Goal: Share content: Share content

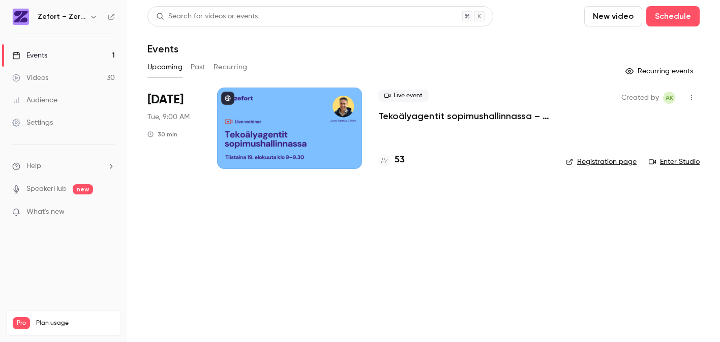
click at [402, 159] on h4 "53" at bounding box center [400, 160] width 10 height 14
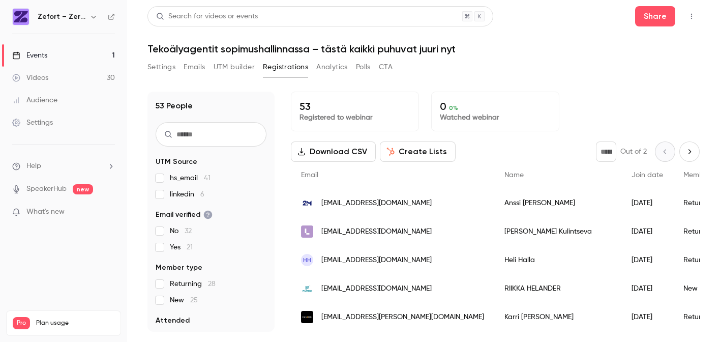
click at [160, 69] on button "Settings" at bounding box center [161, 67] width 28 height 16
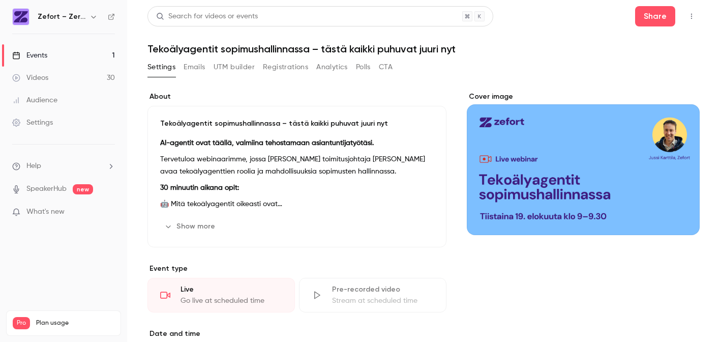
click at [50, 54] on link "Events 1" at bounding box center [63, 55] width 127 height 22
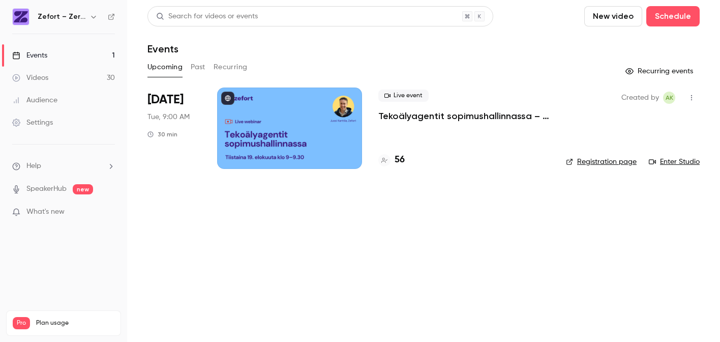
click at [695, 100] on icon "button" at bounding box center [691, 97] width 8 height 7
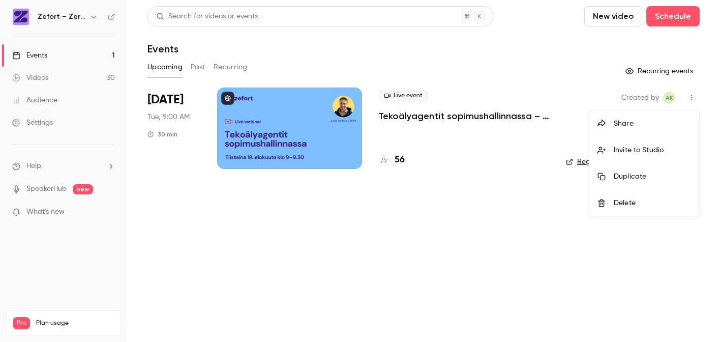
click at [641, 128] on div "Share" at bounding box center [652, 123] width 77 height 10
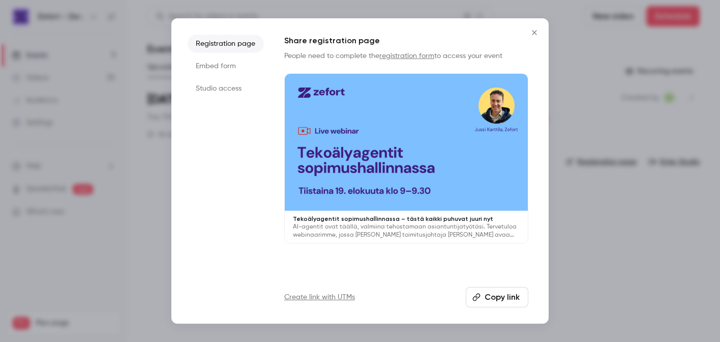
click at [501, 294] on button "Copy link" at bounding box center [497, 297] width 63 height 20
click at [536, 32] on icon "Close" at bounding box center [534, 32] width 12 height 8
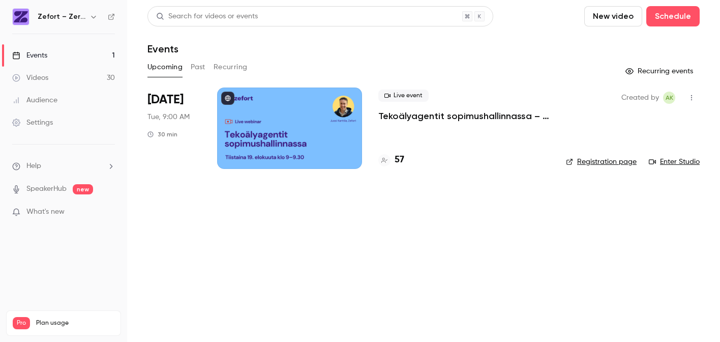
click at [398, 160] on h4 "57" at bounding box center [400, 160] width 10 height 14
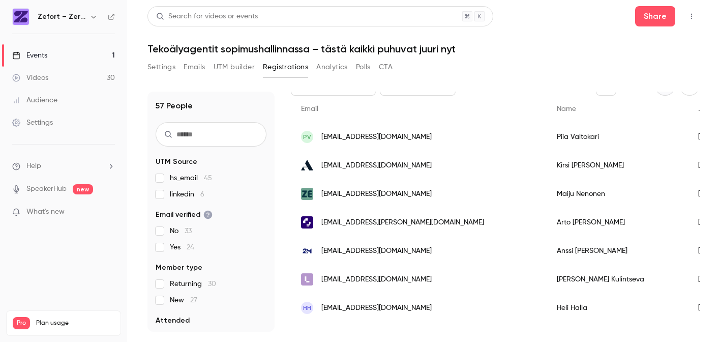
scroll to position [80, 0]
